Goal: Transaction & Acquisition: Purchase product/service

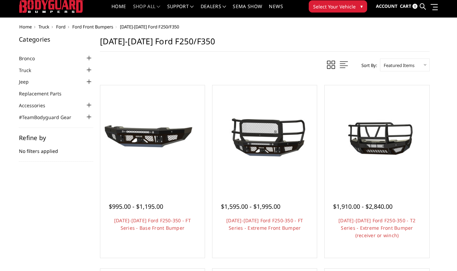
scroll to position [14, 0]
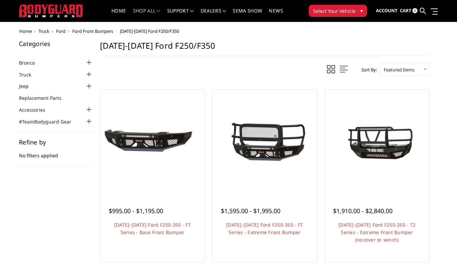
click at [268, 154] on img at bounding box center [264, 141] width 101 height 67
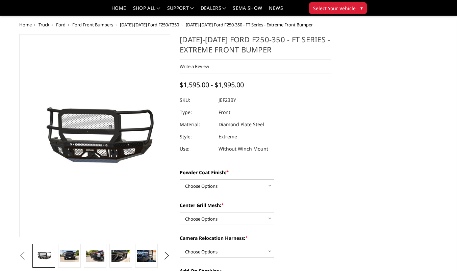
click at [96, 249] on img at bounding box center [95, 255] width 18 height 12
